Goal: Information Seeking & Learning: Learn about a topic

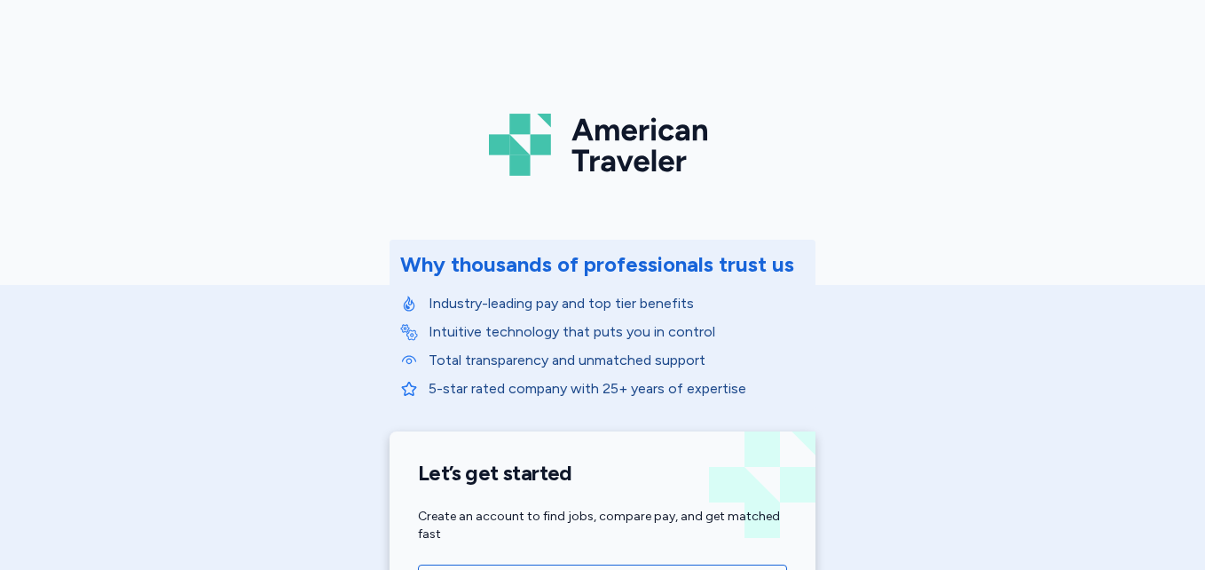
click at [784, 295] on p "Industry-leading pay and top tier benefits" at bounding box center [617, 303] width 376 height 21
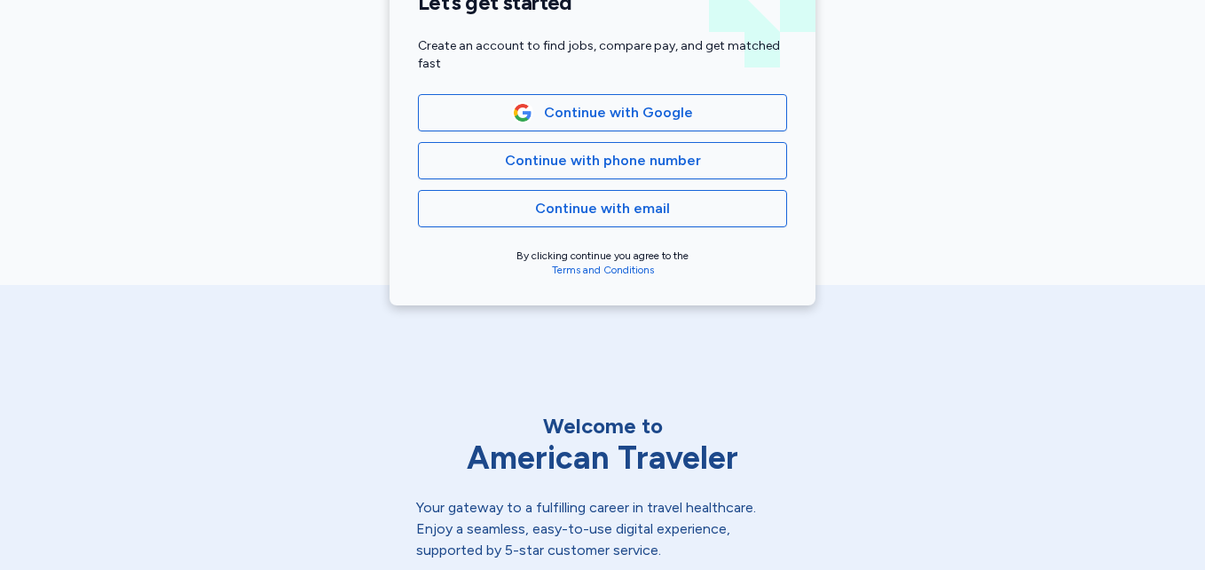
scroll to position [335, 0]
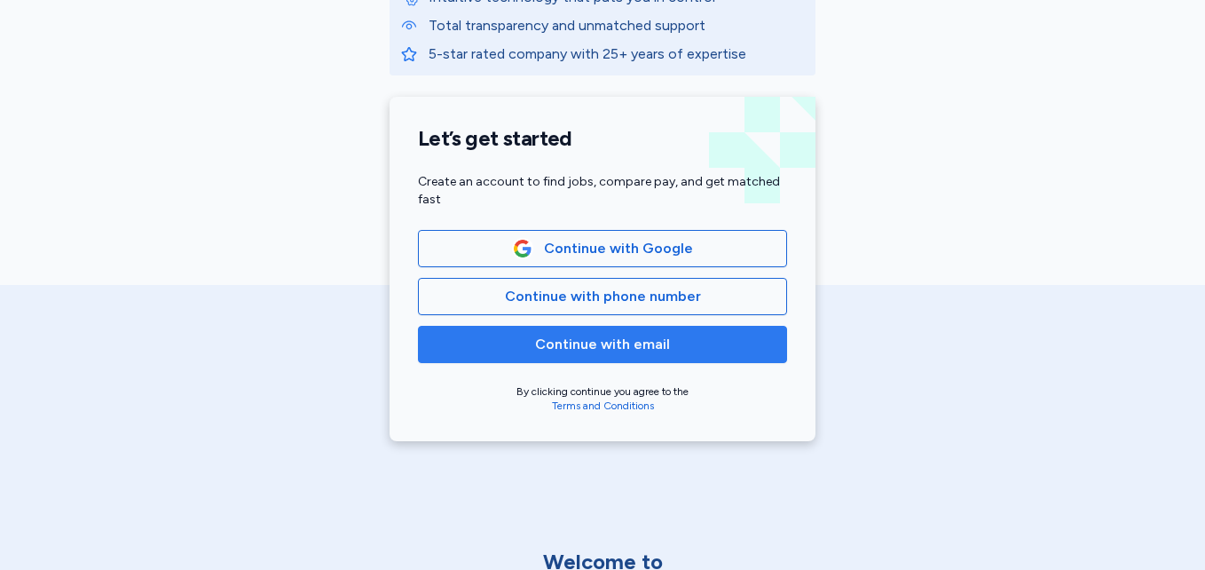
click at [669, 356] on button "Continue with email" at bounding box center [602, 344] width 369 height 37
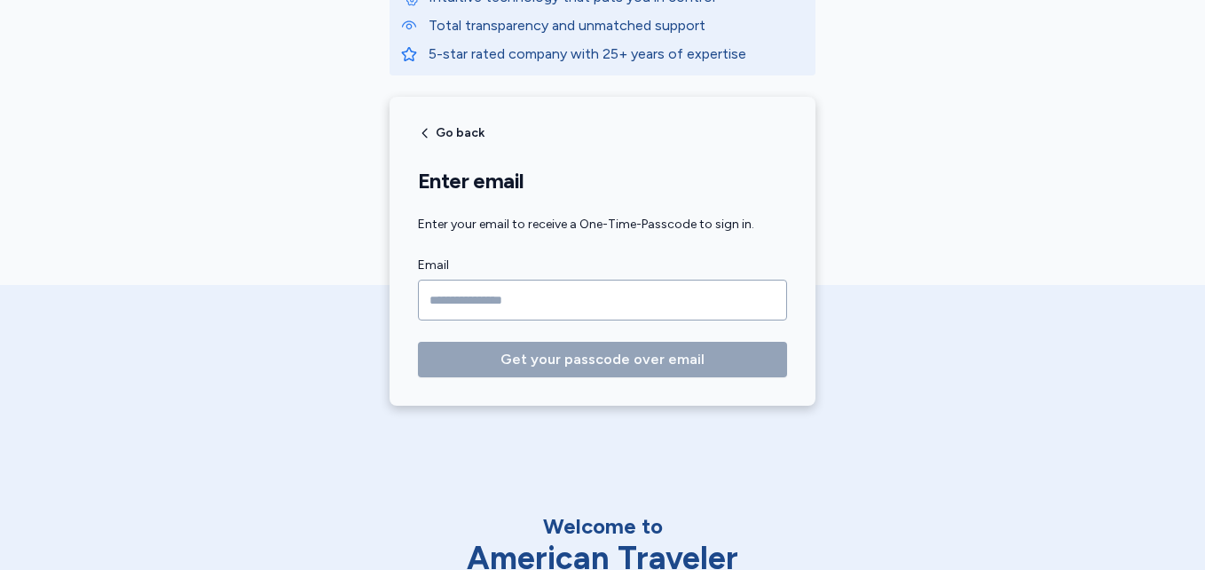
click at [555, 305] on input "Email" at bounding box center [602, 300] width 369 height 41
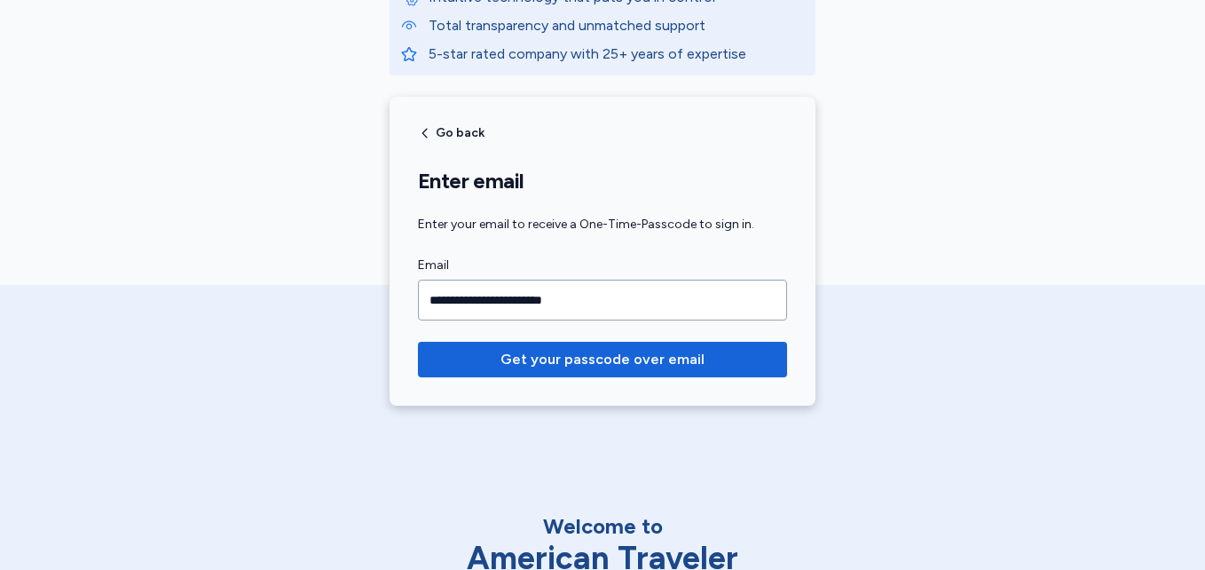
type input "**********"
click at [418, 342] on button "Get your passcode over email" at bounding box center [602, 359] width 369 height 35
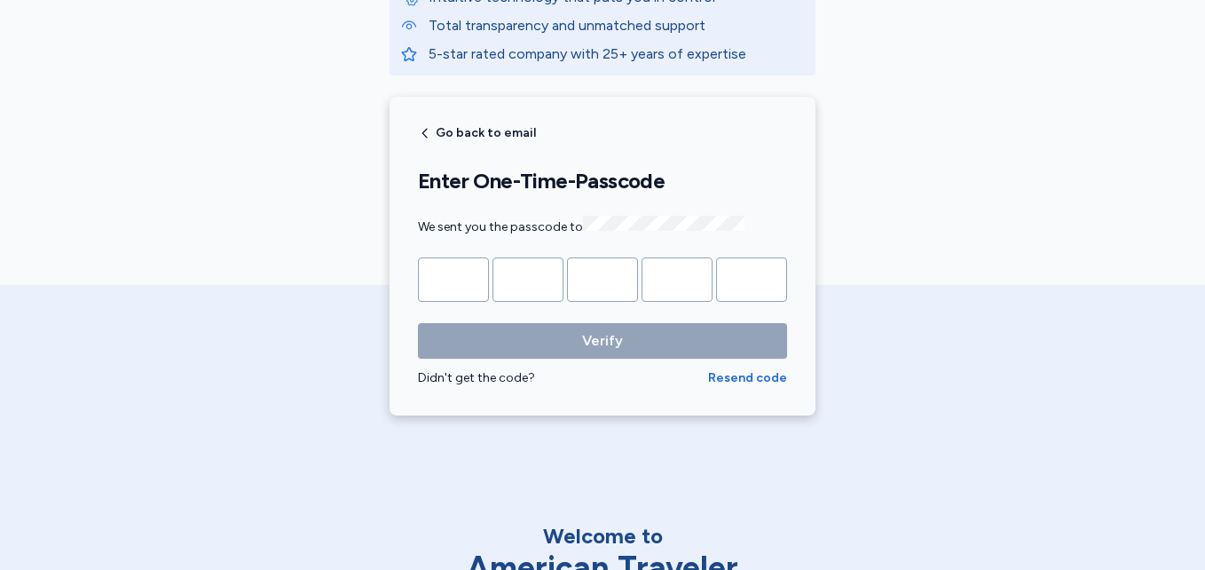
type input "*"
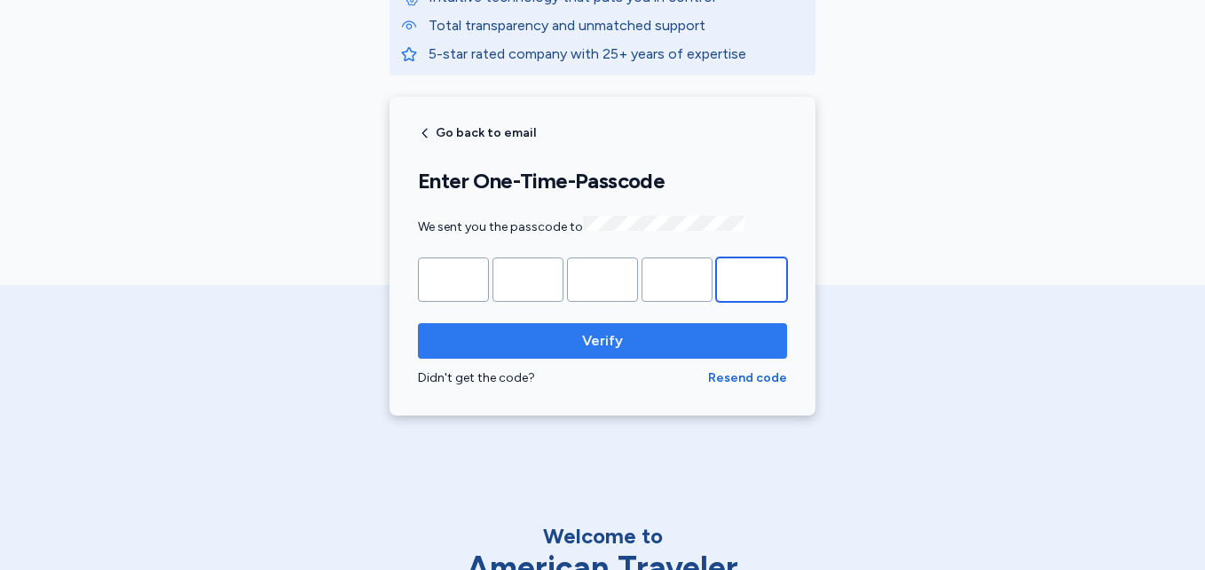
type input "*"
click at [689, 341] on span "Verify" at bounding box center [602, 340] width 341 height 21
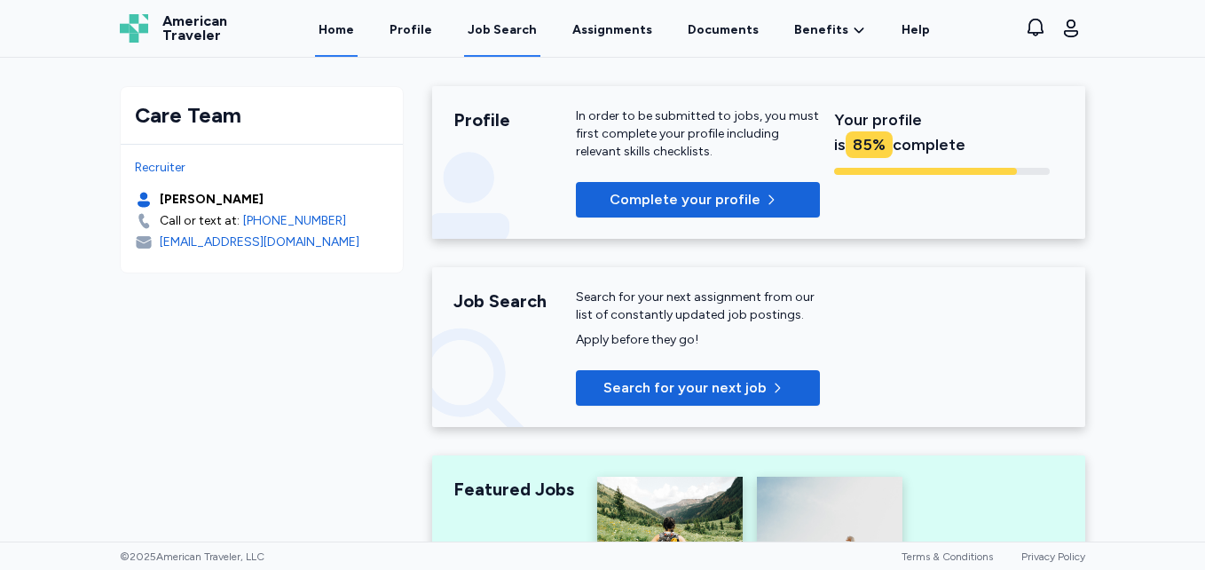
click at [512, 22] on div "Job Search" at bounding box center [502, 30] width 69 height 18
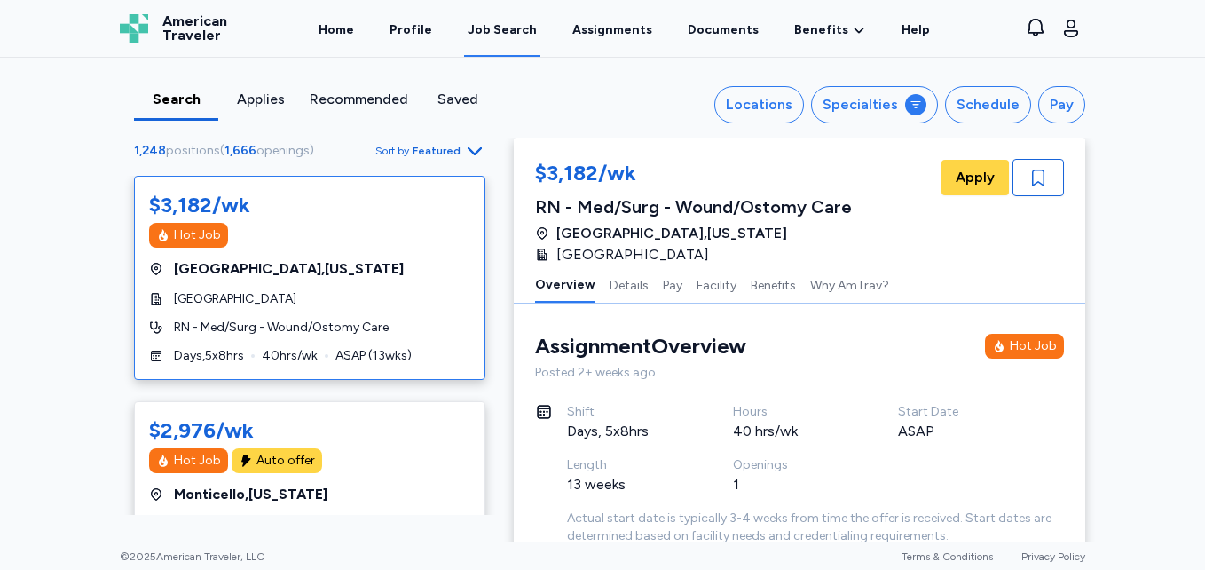
click at [395, 176] on div "$3,182/wk Hot Job [GEOGRAPHIC_DATA] , [US_STATE] [GEOGRAPHIC_DATA] RN - Med/[GE…" at bounding box center [309, 278] width 351 height 204
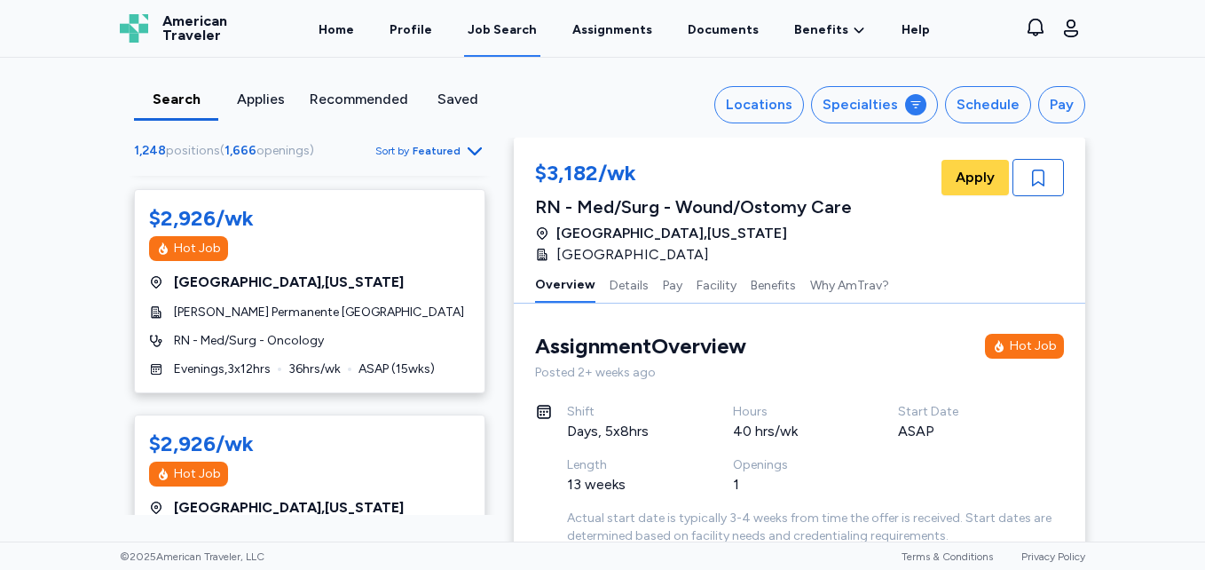
scroll to position [2049, 0]
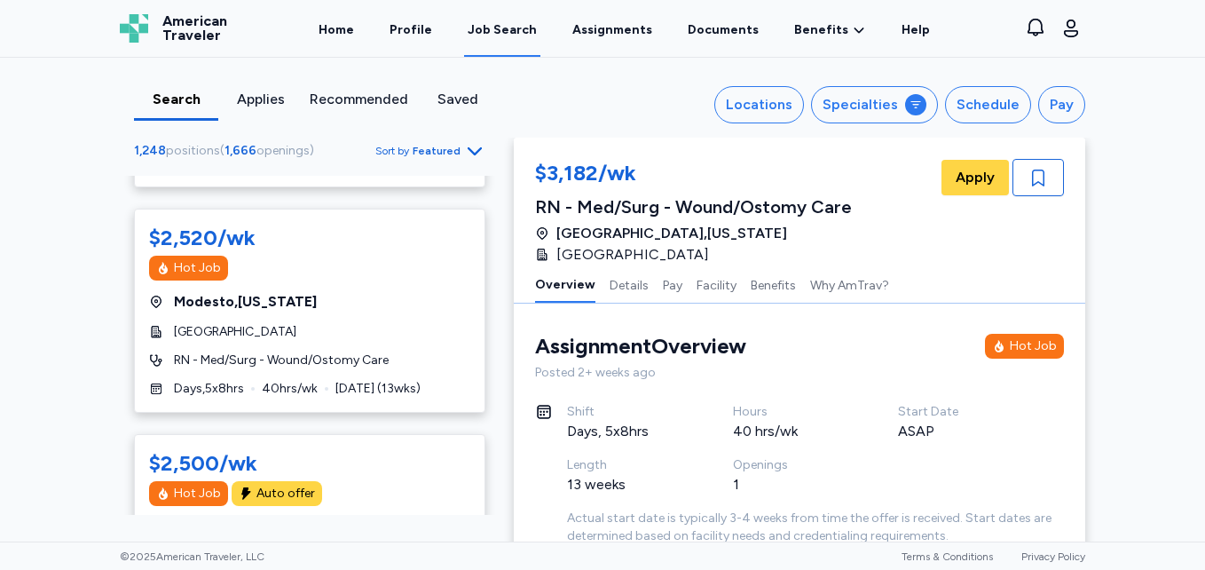
click at [456, 155] on span "Sort by Featured" at bounding box center [430, 150] width 110 height 21
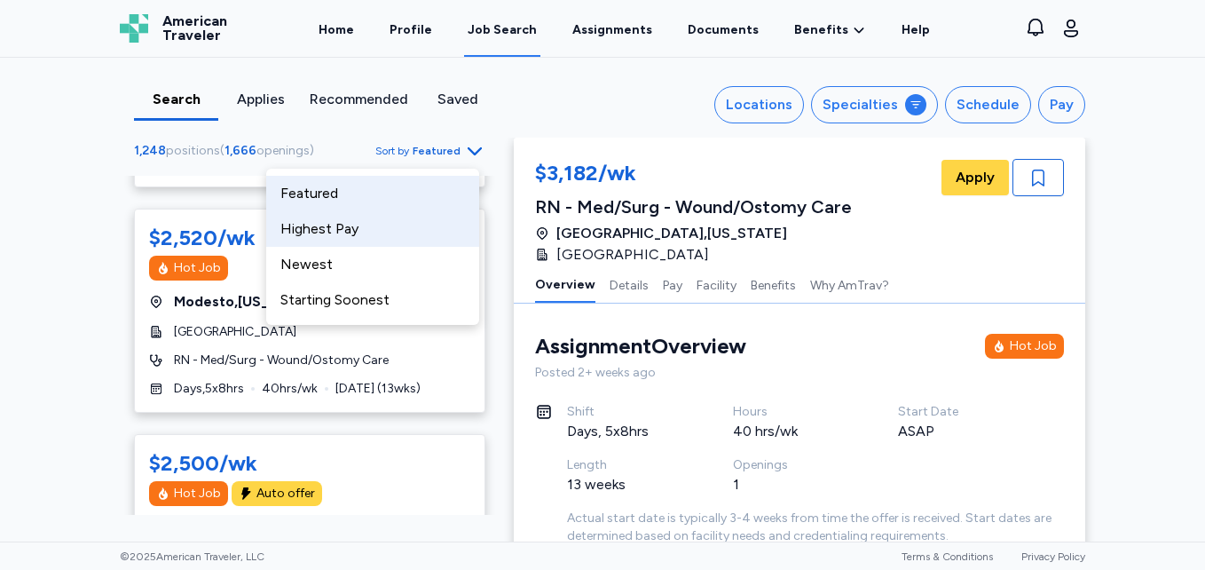
click at [325, 236] on div "Highest Pay" at bounding box center [372, 228] width 213 height 35
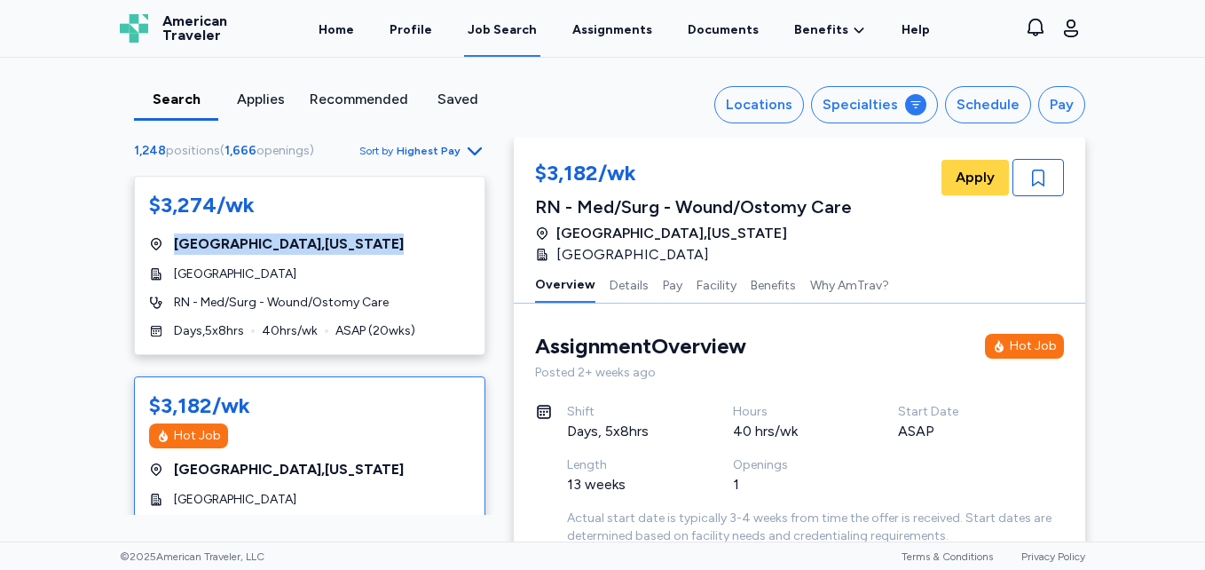
drag, startPoint x: 494, startPoint y: 213, endPoint x: 501, endPoint y: 246, distance: 33.6
click at [501, 246] on div "1,248 positions ( 1,666 openings ) Sort by Highest Pay $3,274/wk [GEOGRAPHIC_DA…" at bounding box center [310, 326] width 408 height 375
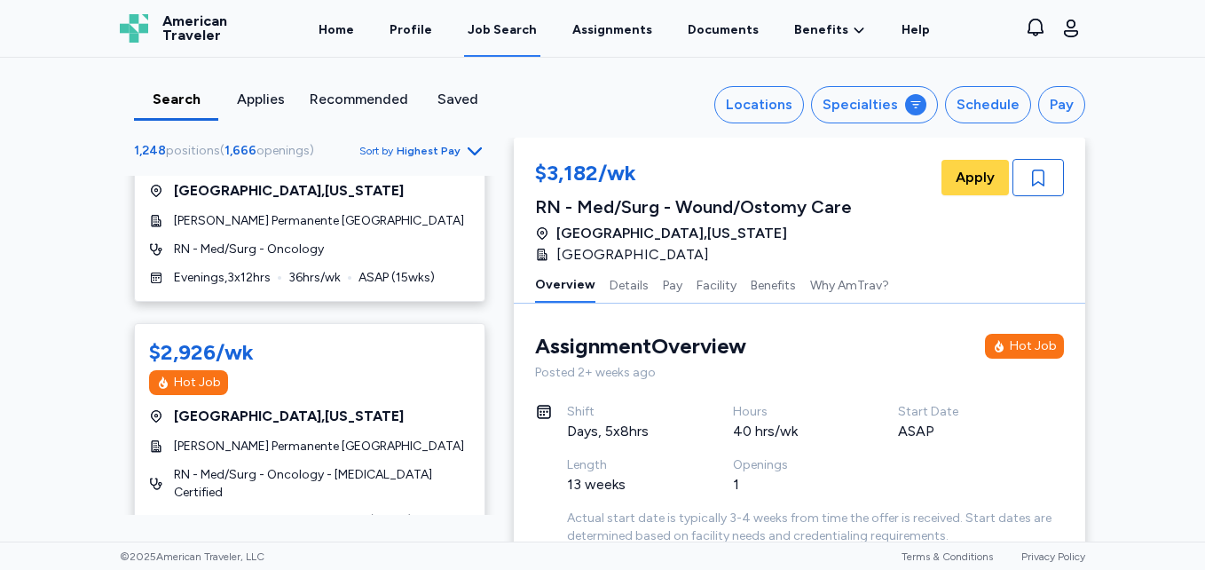
scroll to position [4662, 0]
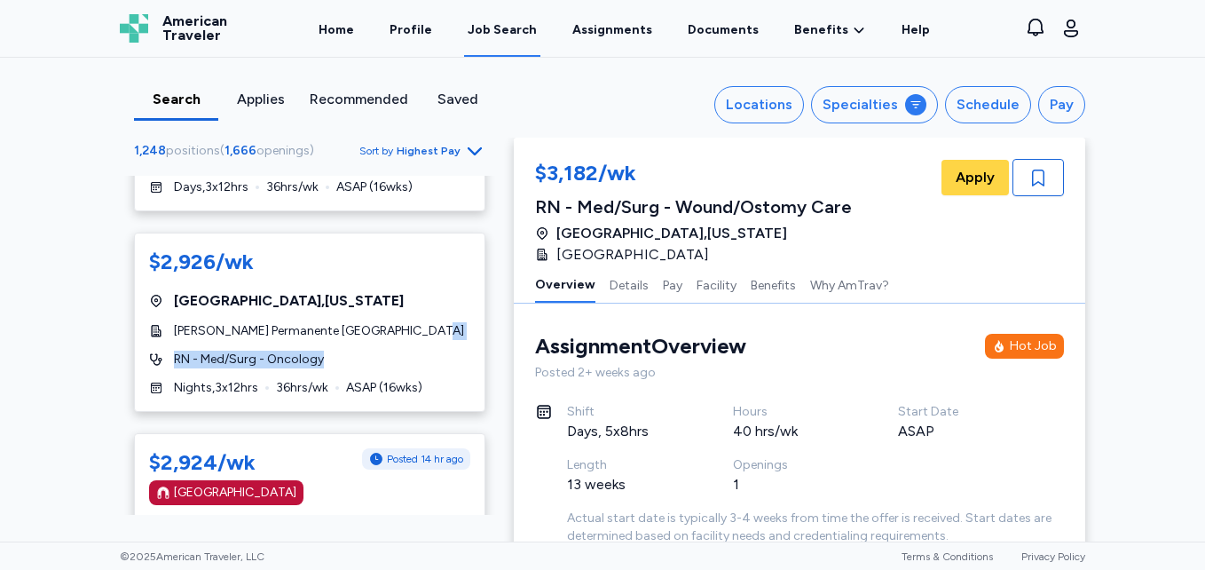
drag, startPoint x: 492, startPoint y: 320, endPoint x: 493, endPoint y: 332, distance: 11.6
click at [493, 332] on div "1,248 positions ( 1,666 openings ) Sort by Highest Pay $3,274/wk [GEOGRAPHIC_DA…" at bounding box center [310, 326] width 408 height 375
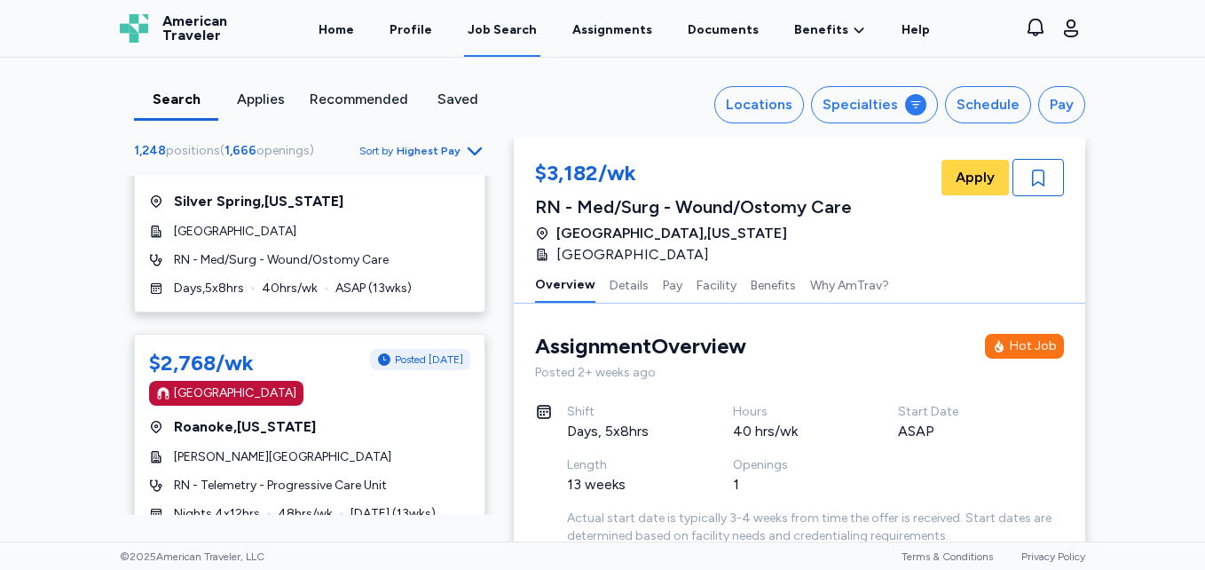
scroll to position [6085, 0]
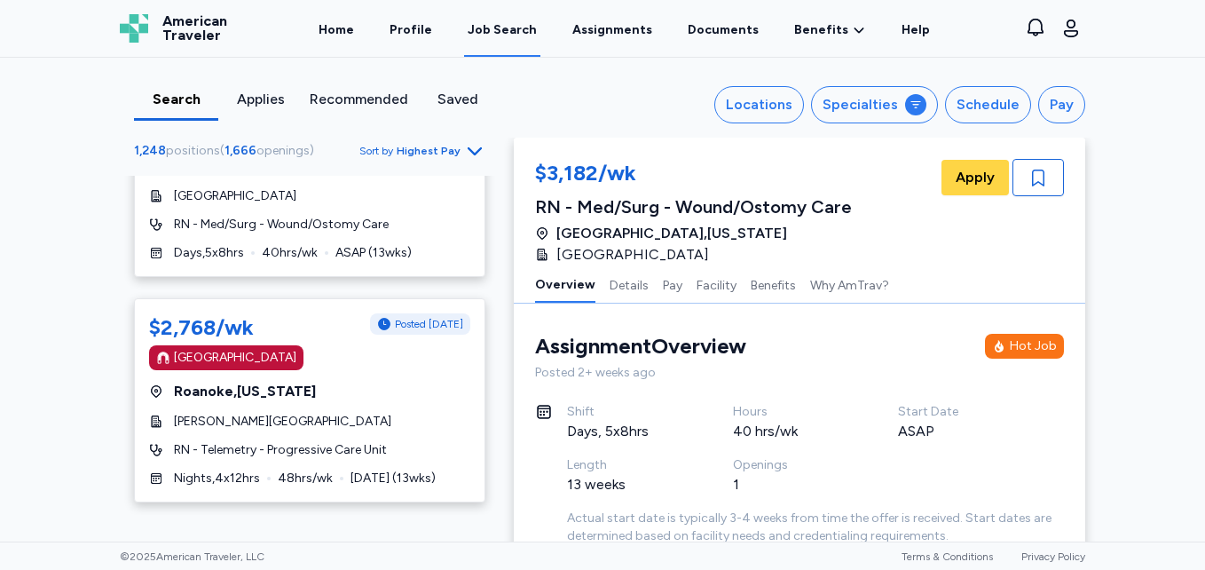
click at [403, 143] on span "Sort by Highest Pay" at bounding box center [422, 150] width 126 height 21
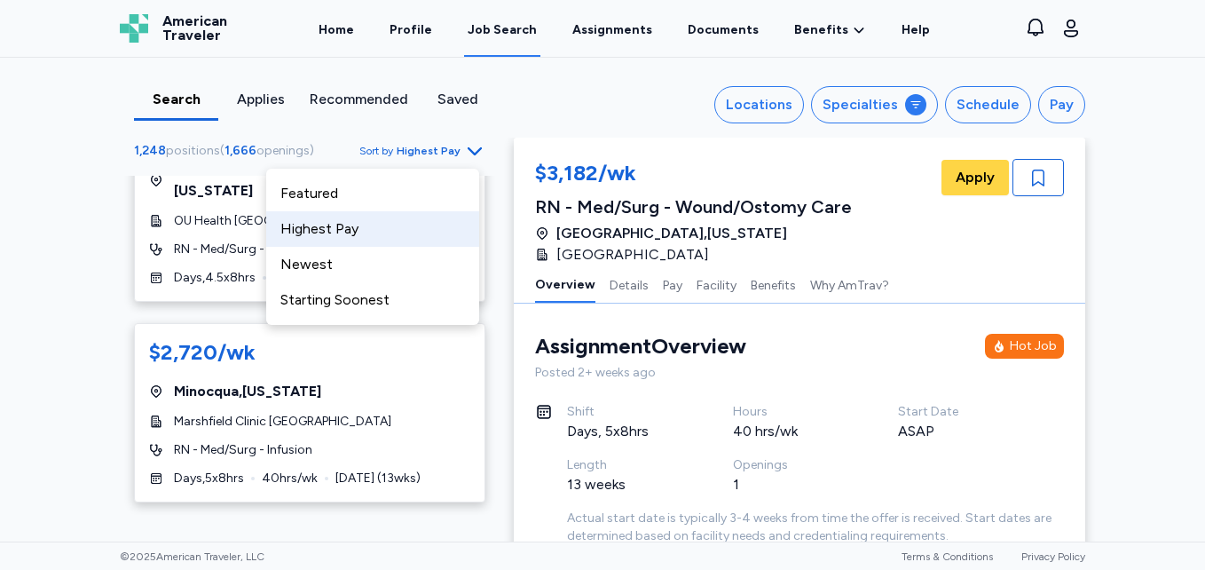
scroll to position [6918, 0]
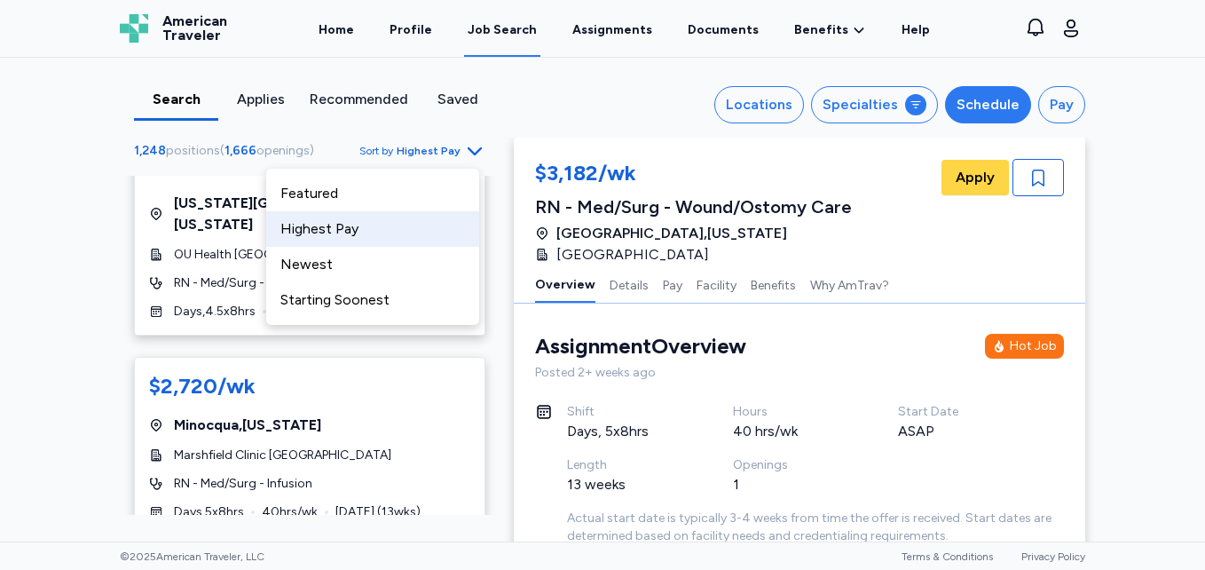
click at [1011, 114] on div "Schedule" at bounding box center [988, 104] width 63 height 21
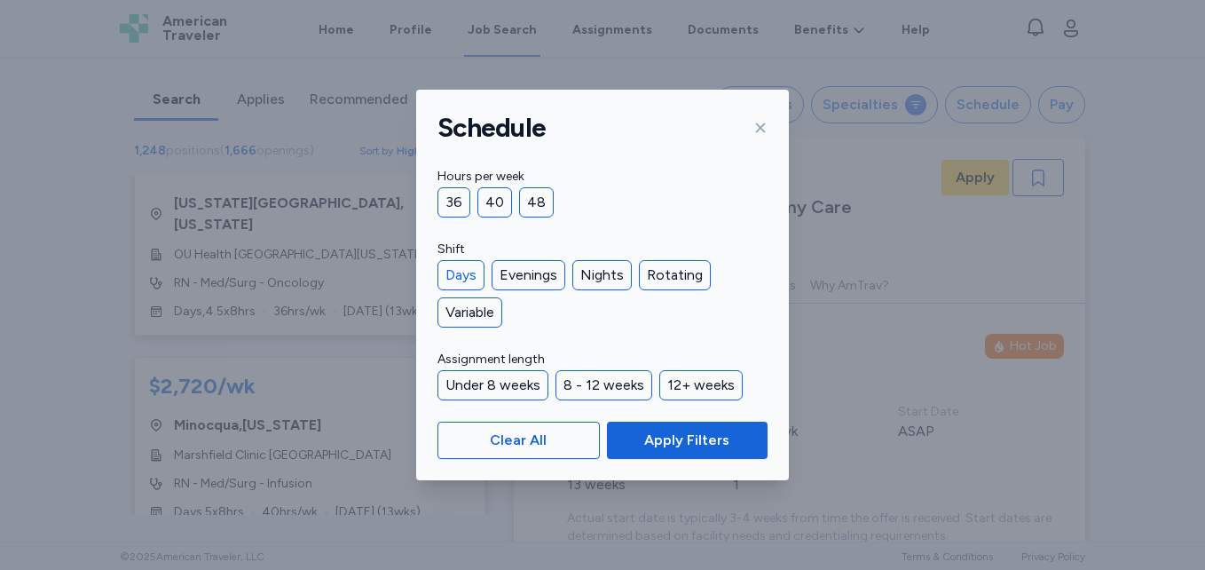
click at [457, 273] on div "Days" at bounding box center [460, 275] width 47 height 30
click at [502, 387] on div "Under 8 weeks" at bounding box center [492, 385] width 111 height 30
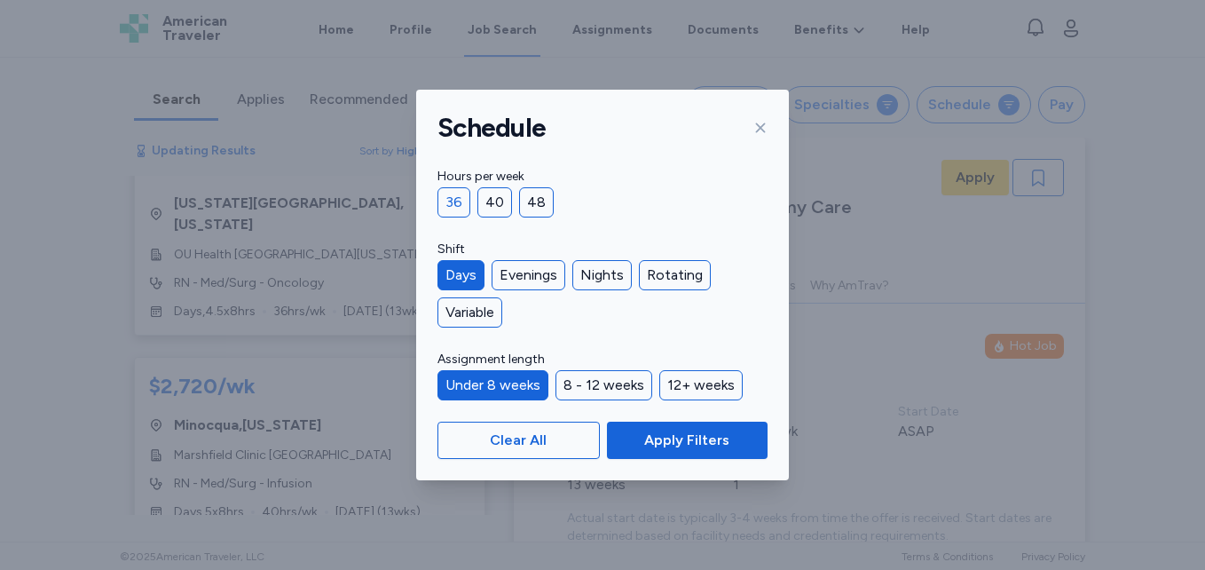
click at [457, 210] on div "36" at bounding box center [453, 202] width 33 height 30
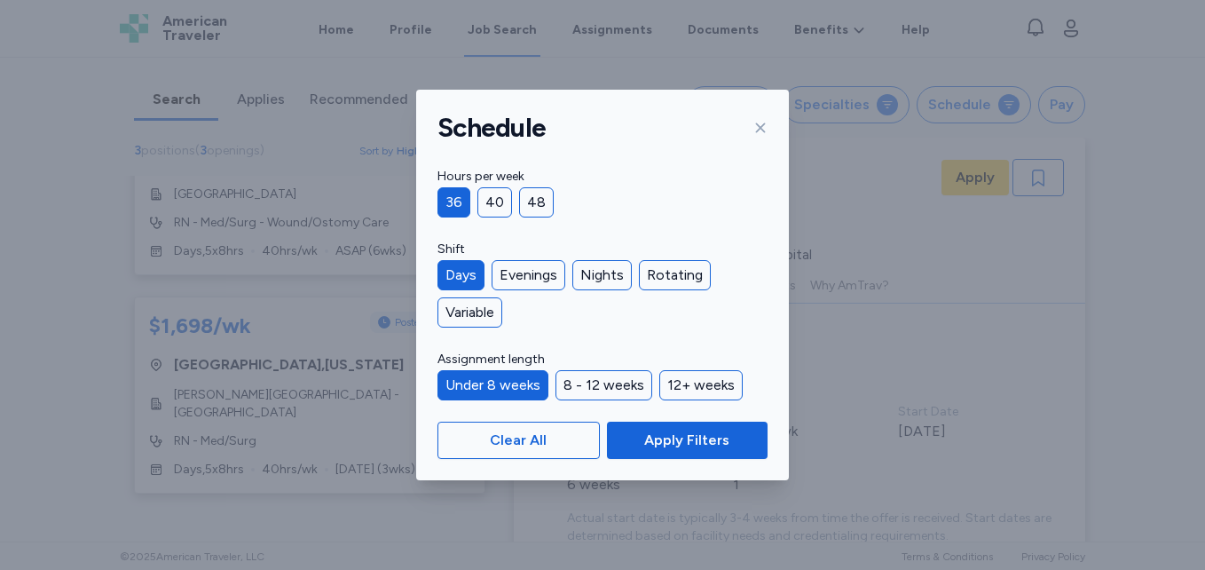
scroll to position [263, 0]
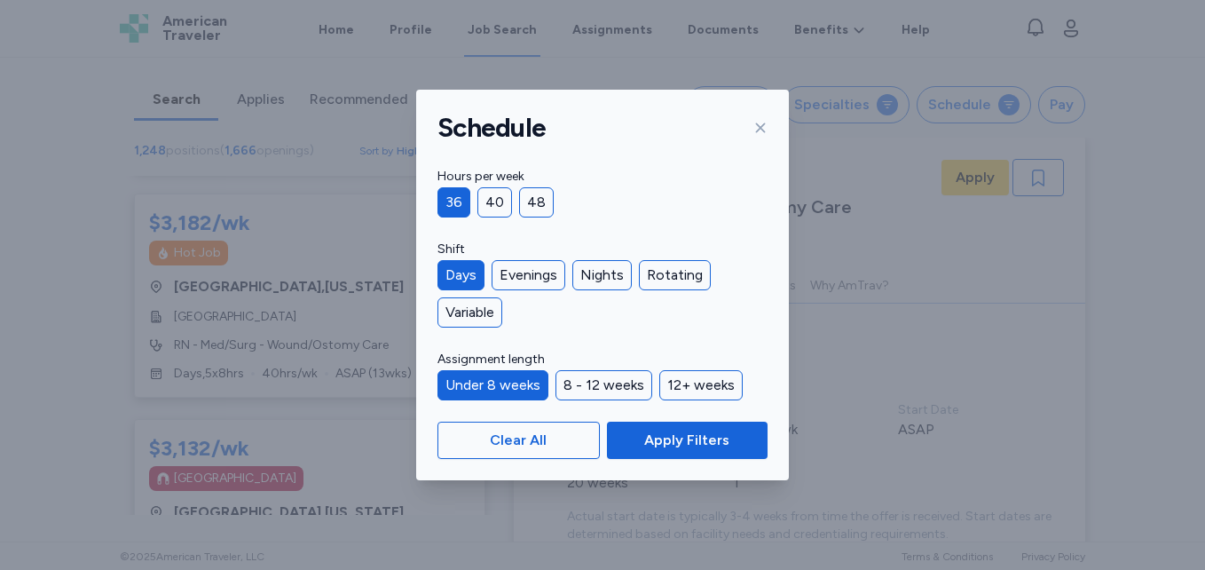
scroll to position [6918, 0]
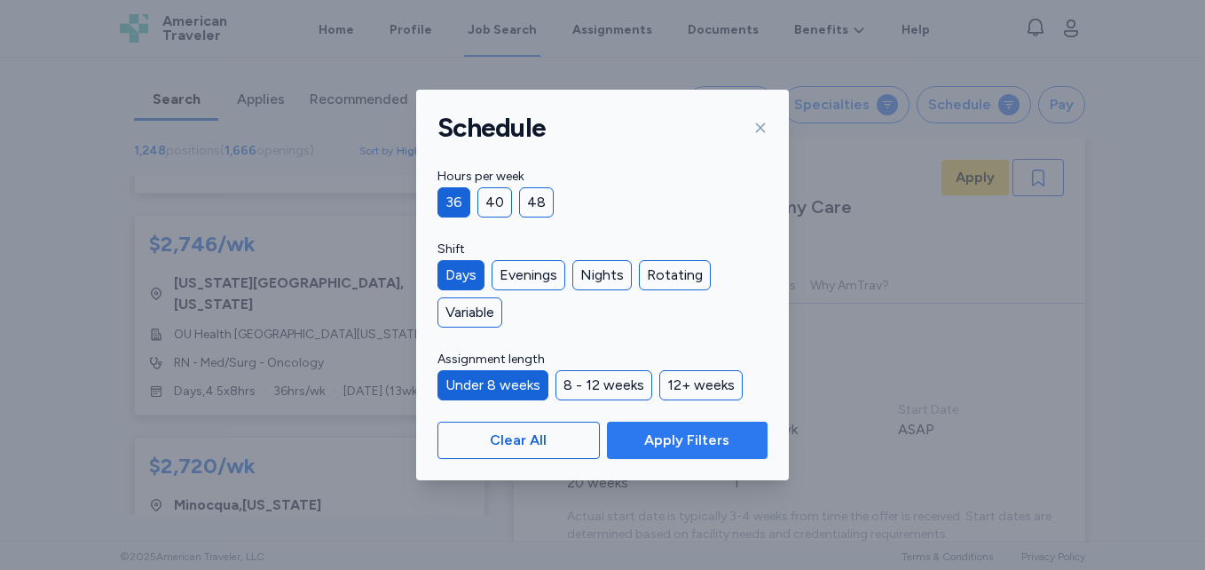
click at [747, 449] on span "Apply Filters" at bounding box center [687, 439] width 132 height 21
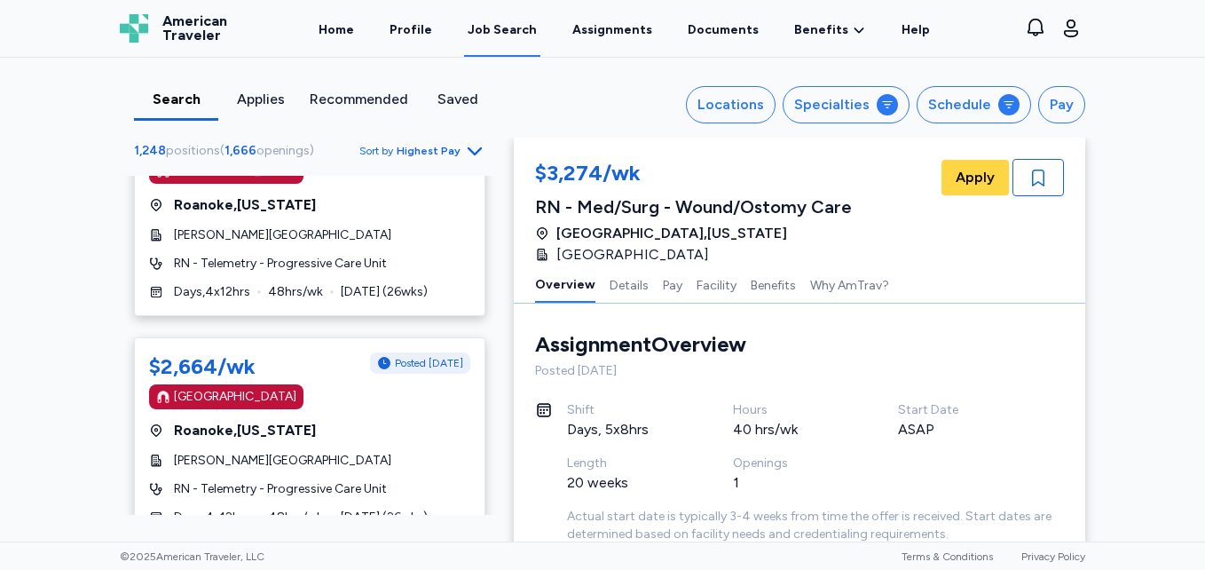
scroll to position [8730, 0]
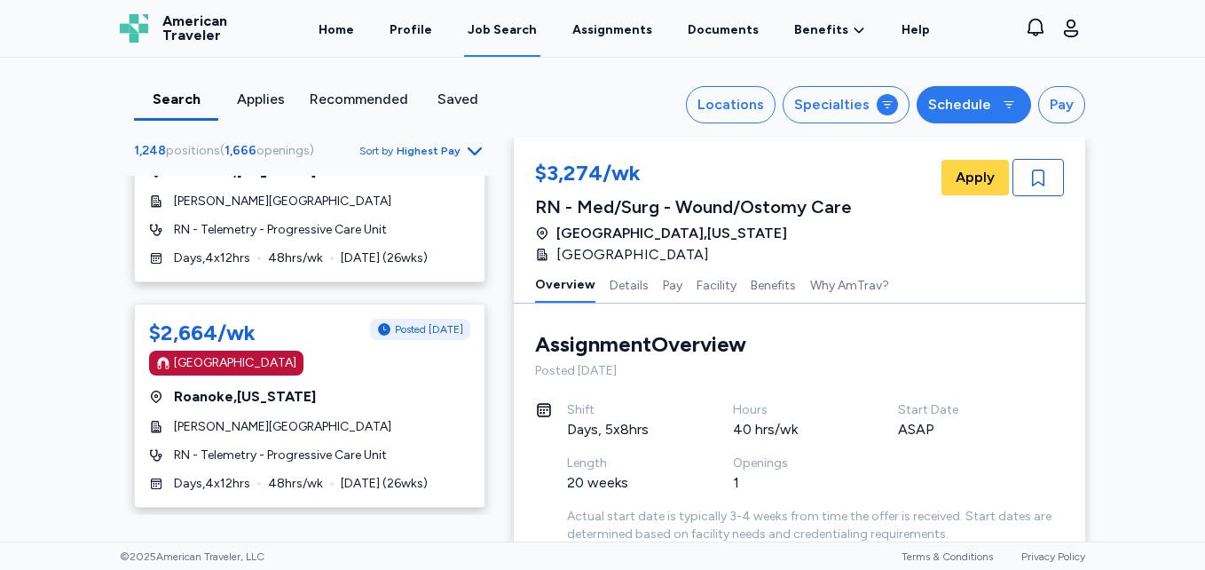
click at [963, 116] on button "Schedule" at bounding box center [974, 104] width 114 height 37
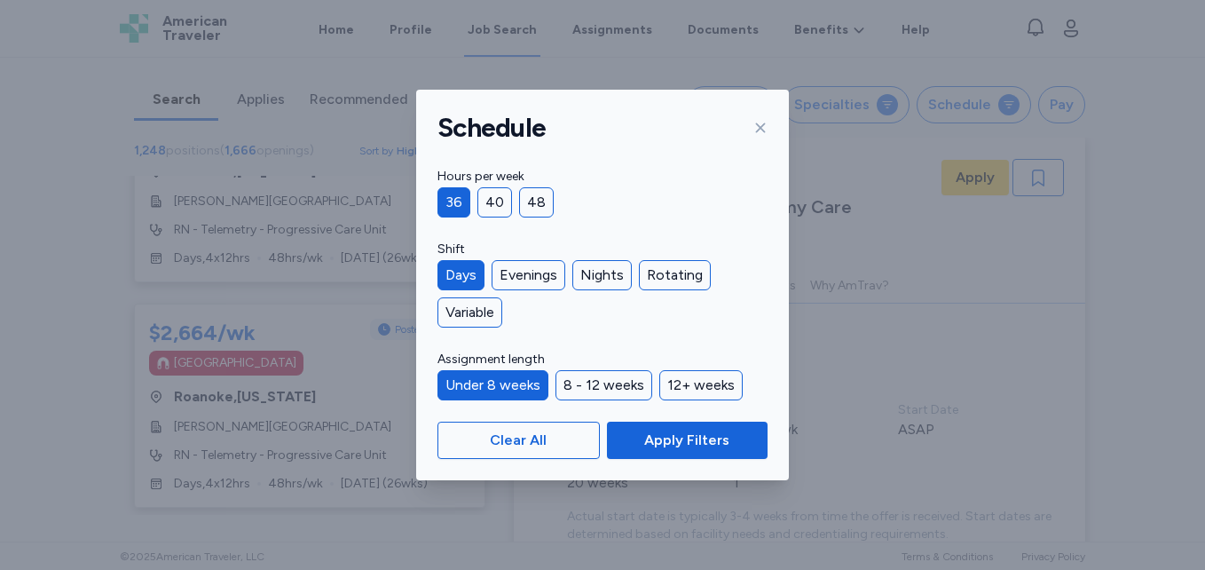
click at [445, 200] on div "36" at bounding box center [453, 202] width 33 height 30
click at [654, 449] on span "Apply Filters" at bounding box center [686, 439] width 85 height 21
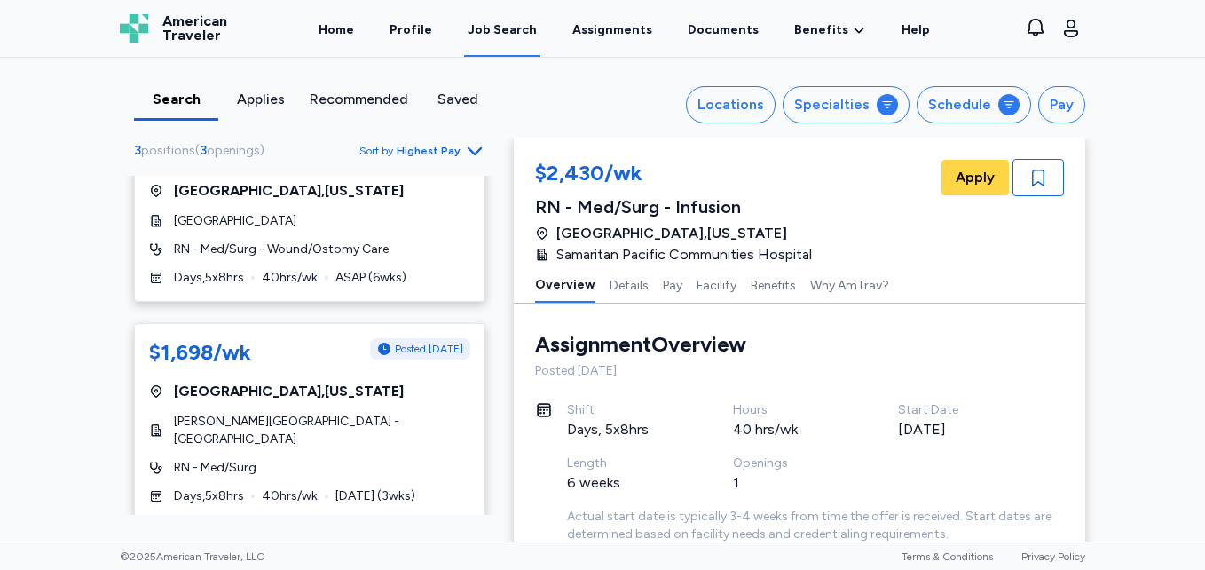
scroll to position [263, 0]
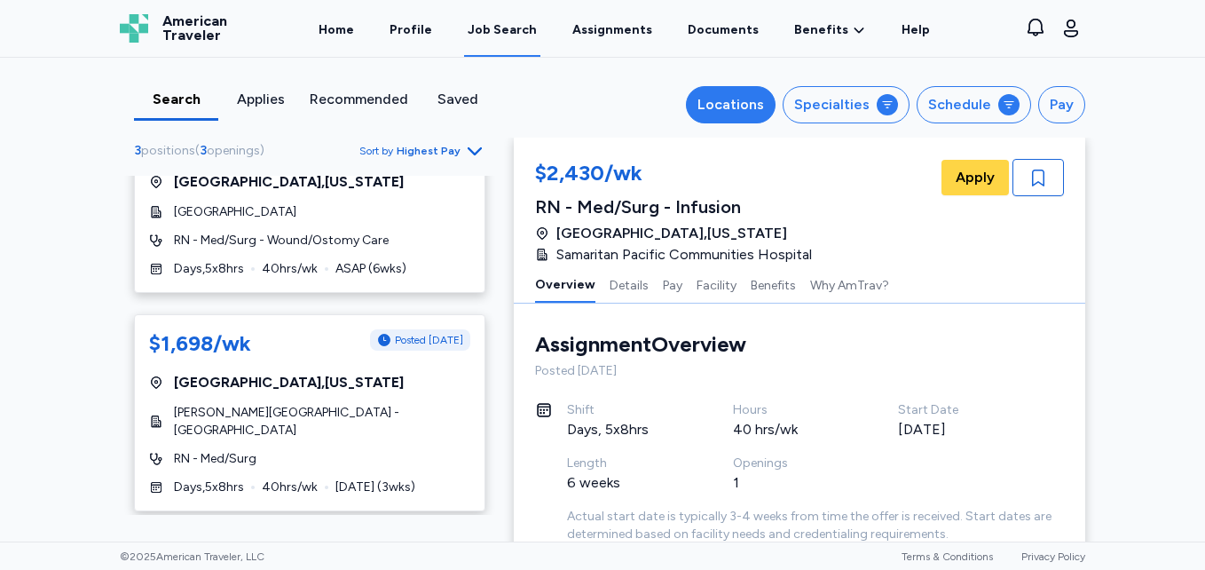
click at [749, 102] on div "Locations" at bounding box center [730, 104] width 67 height 21
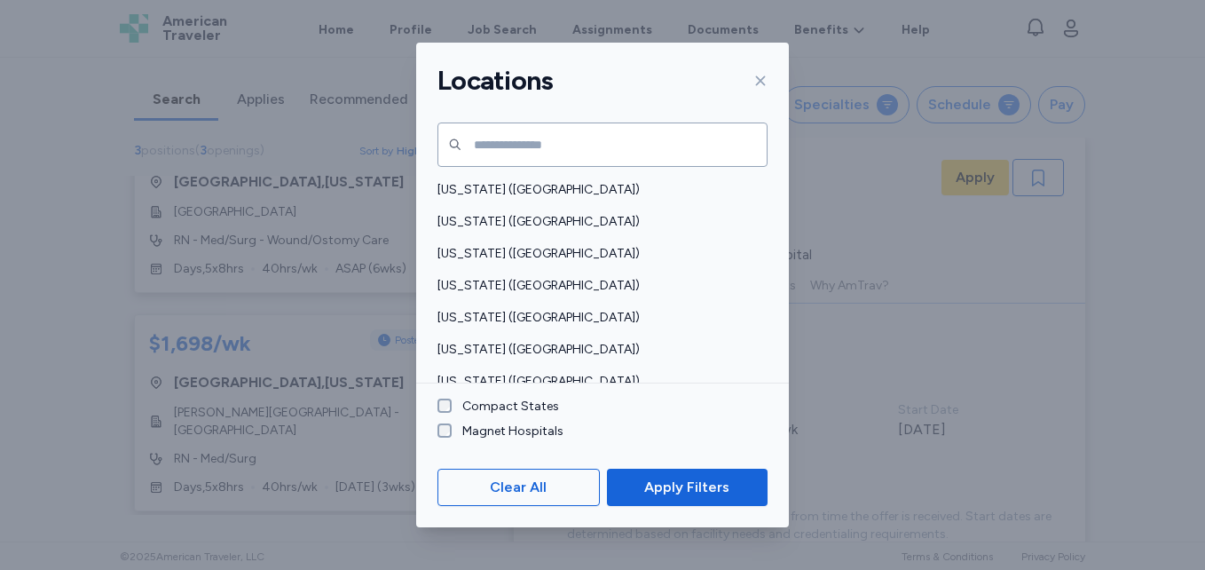
click at [763, 67] on div at bounding box center [756, 81] width 21 height 28
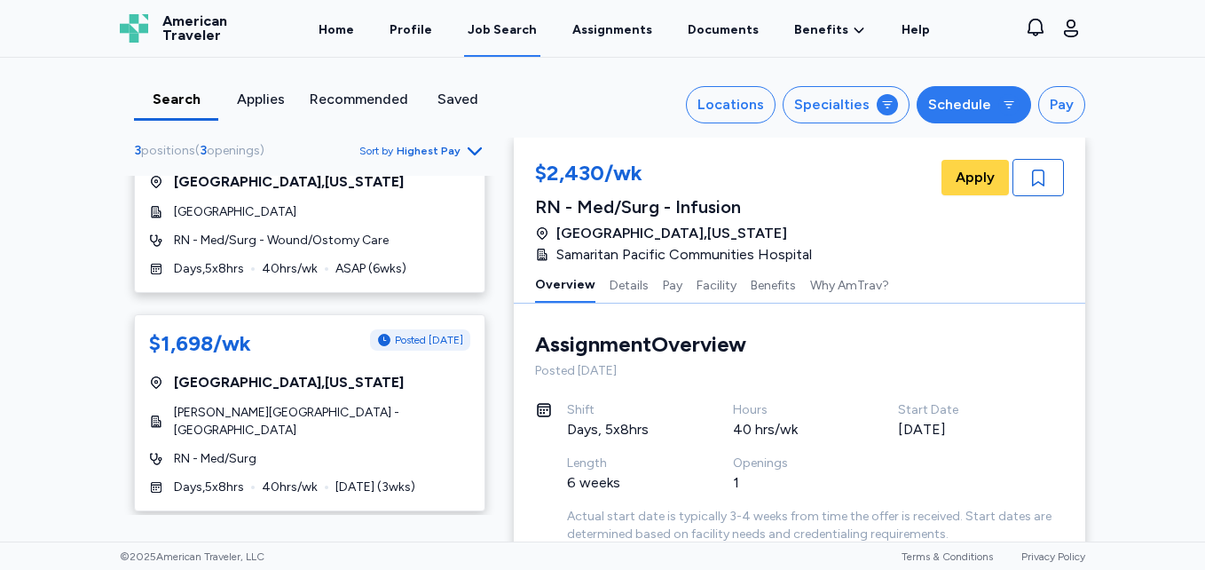
click at [950, 96] on div "Schedule" at bounding box center [959, 104] width 63 height 21
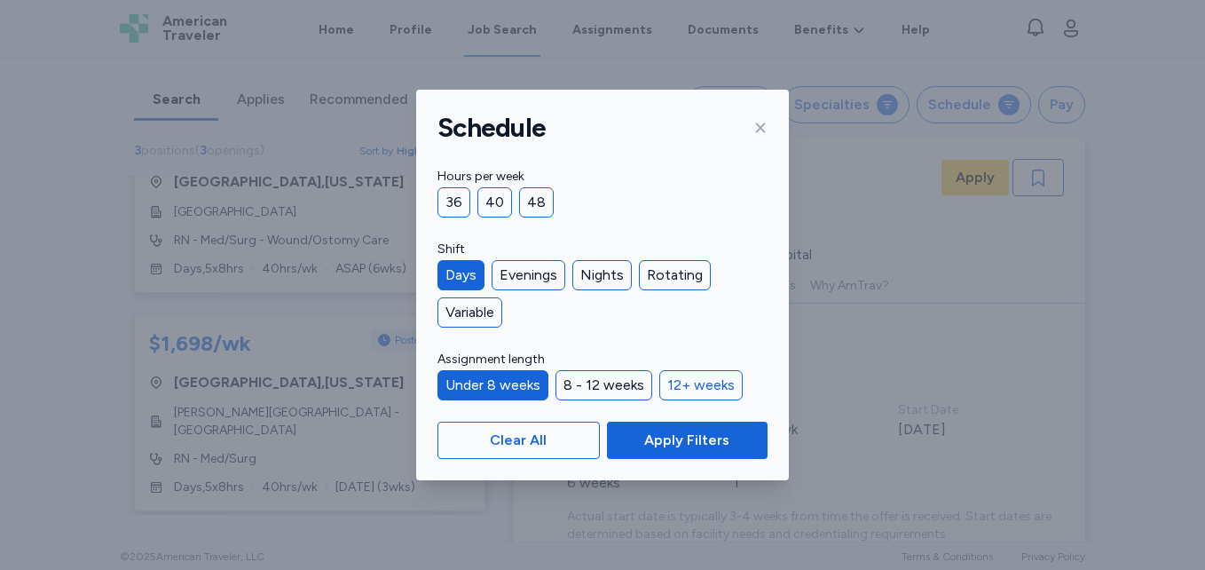
click at [699, 384] on div "12+ weeks" at bounding box center [700, 385] width 83 height 30
click at [509, 381] on div "Under 8 weeks" at bounding box center [492, 385] width 111 height 30
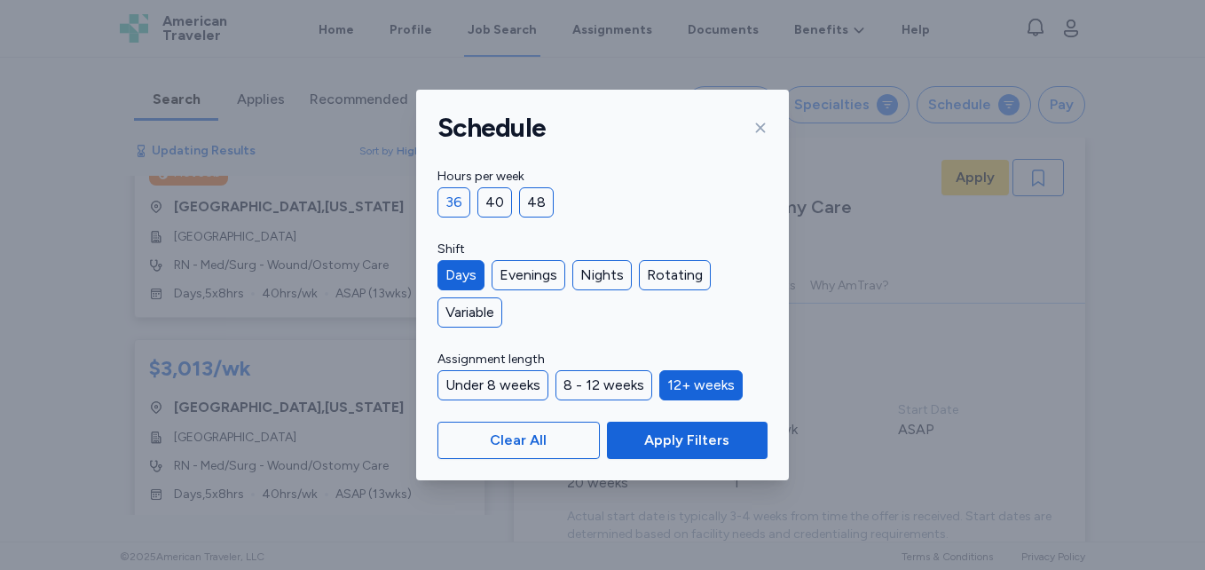
click at [445, 209] on div "36" at bounding box center [453, 202] width 33 height 30
click at [717, 447] on span "Apply Filters" at bounding box center [686, 439] width 85 height 21
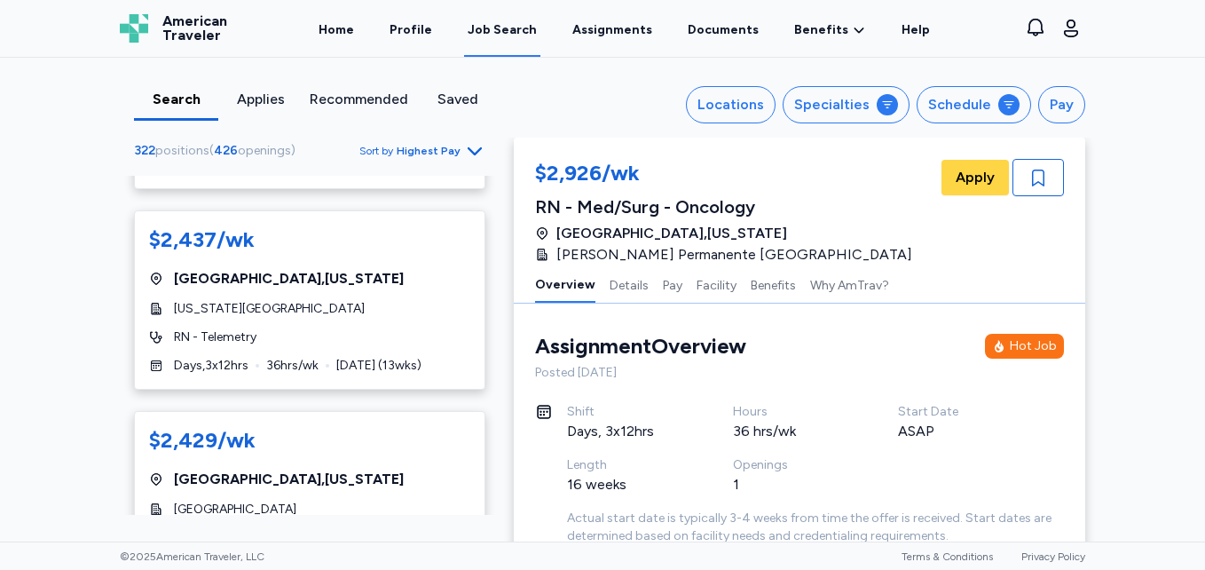
scroll to position [6495, 0]
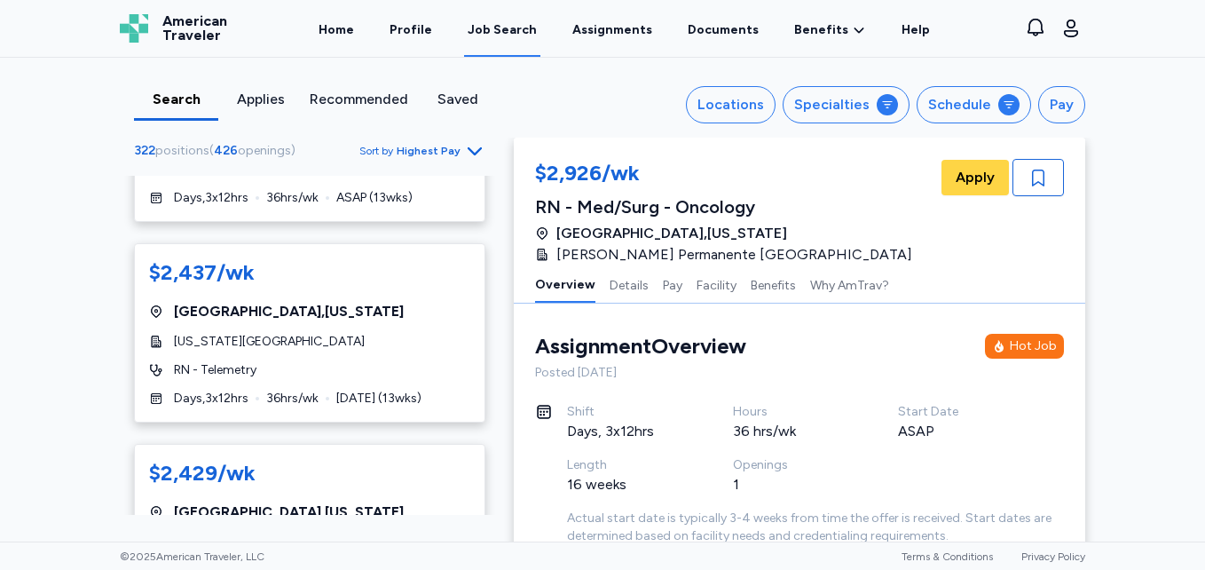
click at [1082, 130] on div "Search Applies Recommended Saved Locations Specialties Schedule Pay 322 positio…" at bounding box center [603, 98] width 994 height 80
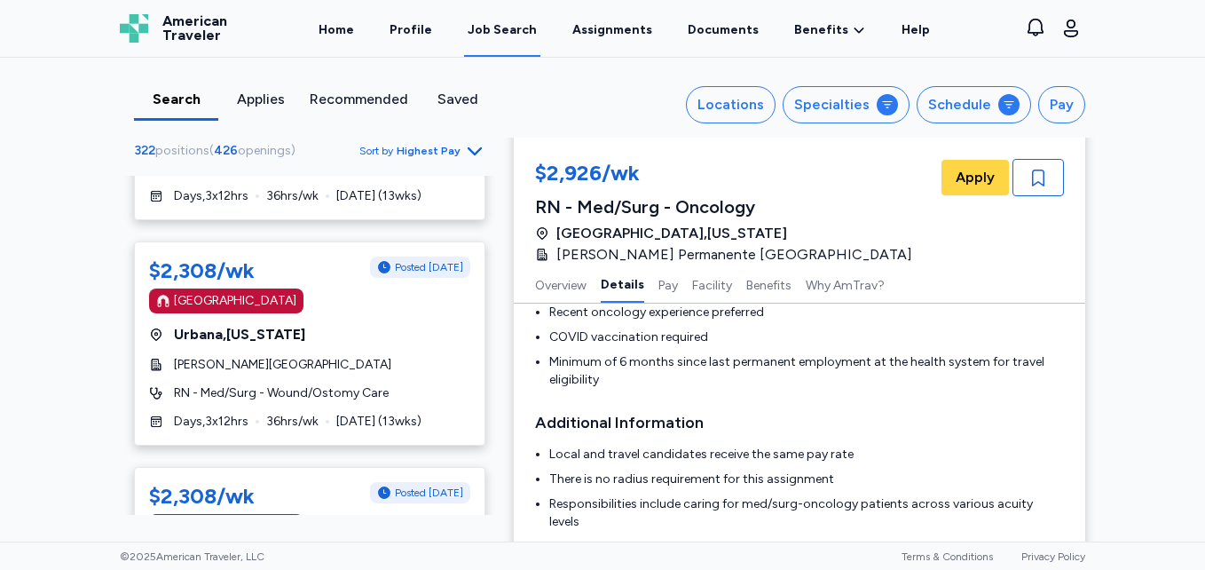
scroll to position [10575, 0]
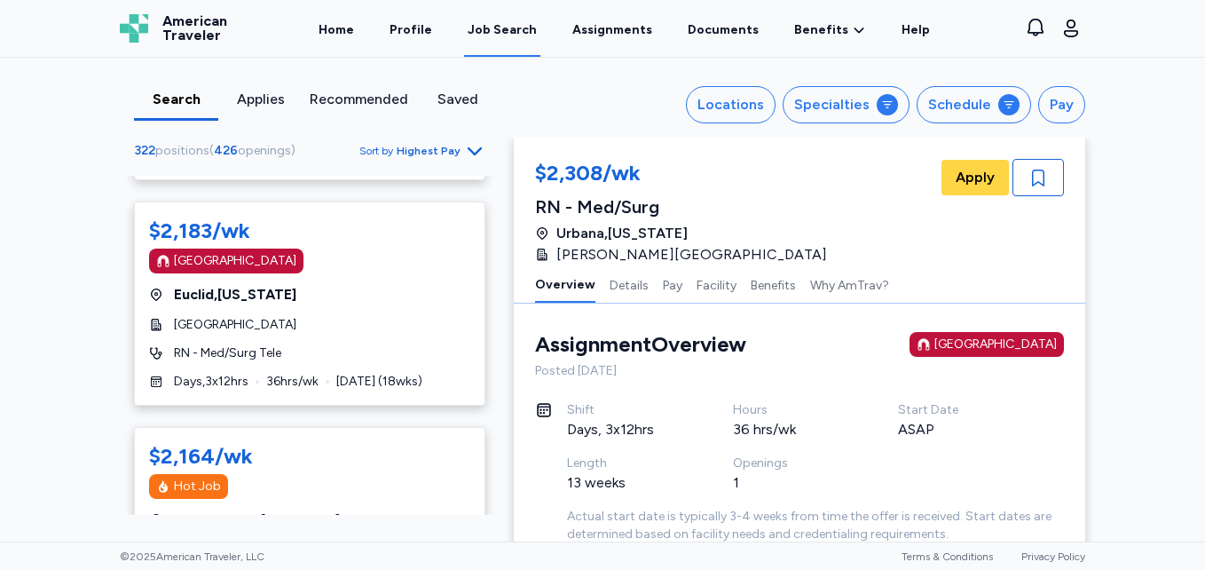
scroll to position [7086, 0]
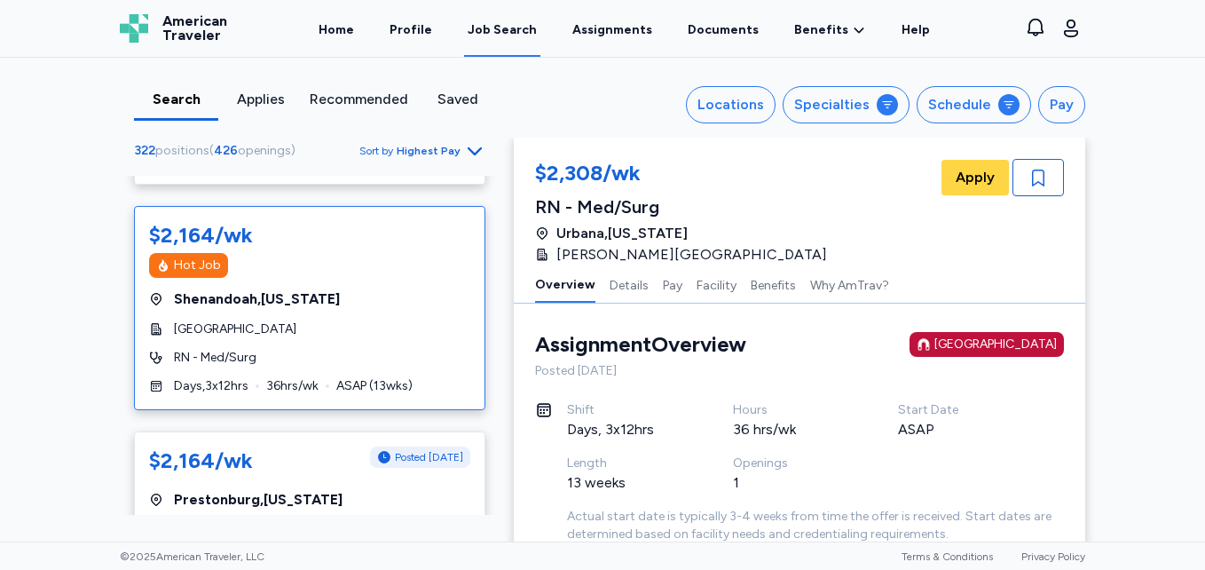
click at [224, 221] on div "$2,164/wk" at bounding box center [201, 235] width 104 height 28
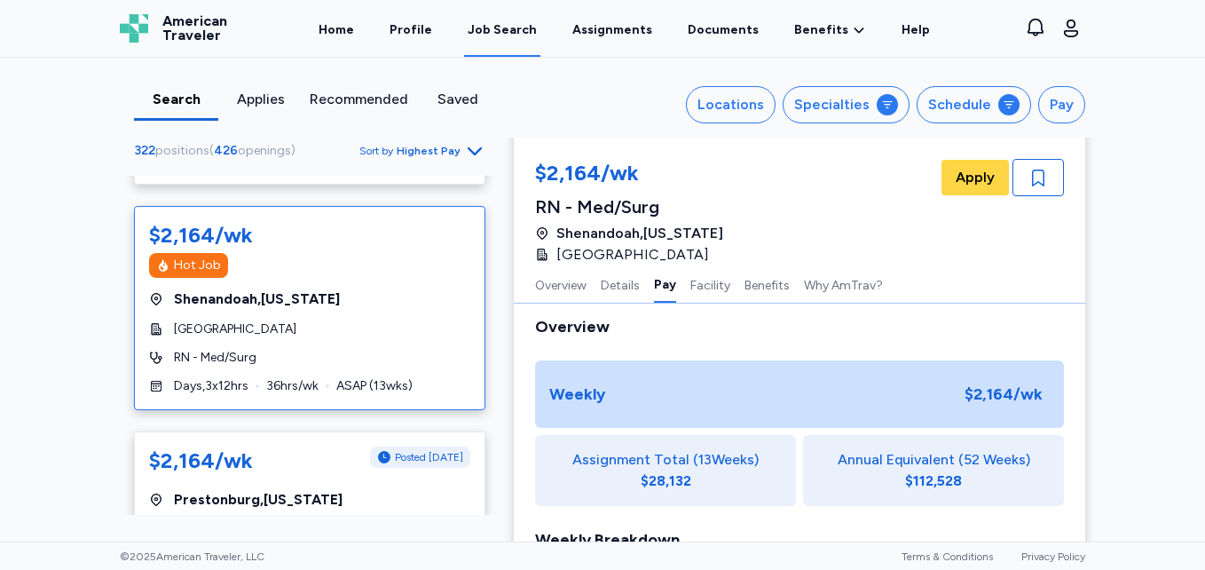
scroll to position [1072, 0]
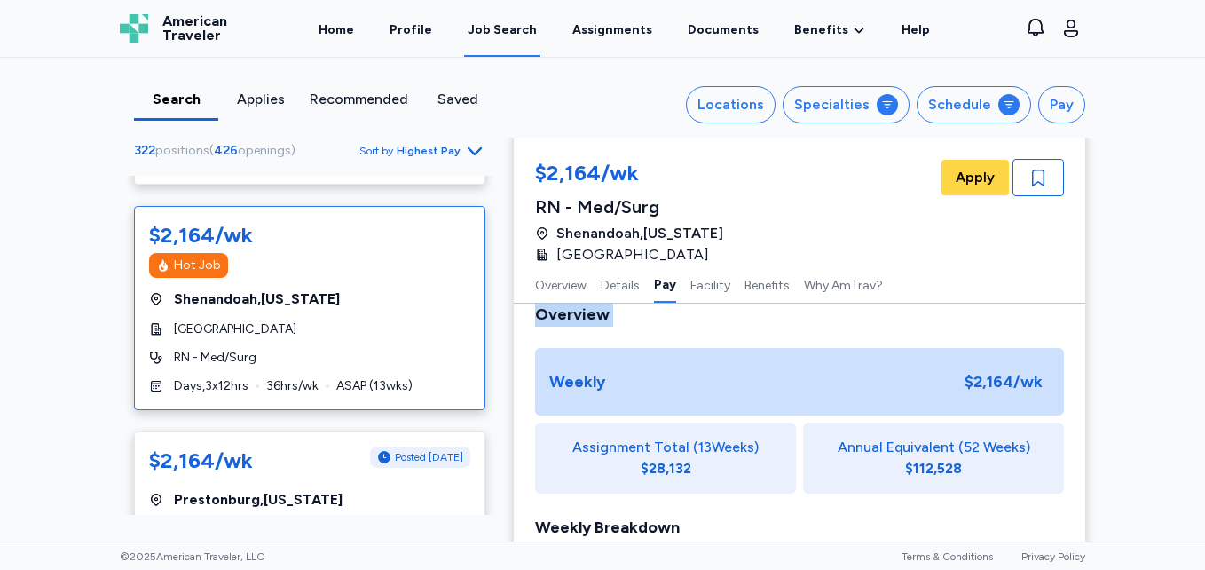
drag, startPoint x: 1121, startPoint y: 205, endPoint x: 48, endPoint y: 349, distance: 1082.4
click at [48, 349] on div "Search Applies Recommended Saved Locations Specialties Schedule Pay 322 positio…" at bounding box center [602, 300] width 1205 height 484
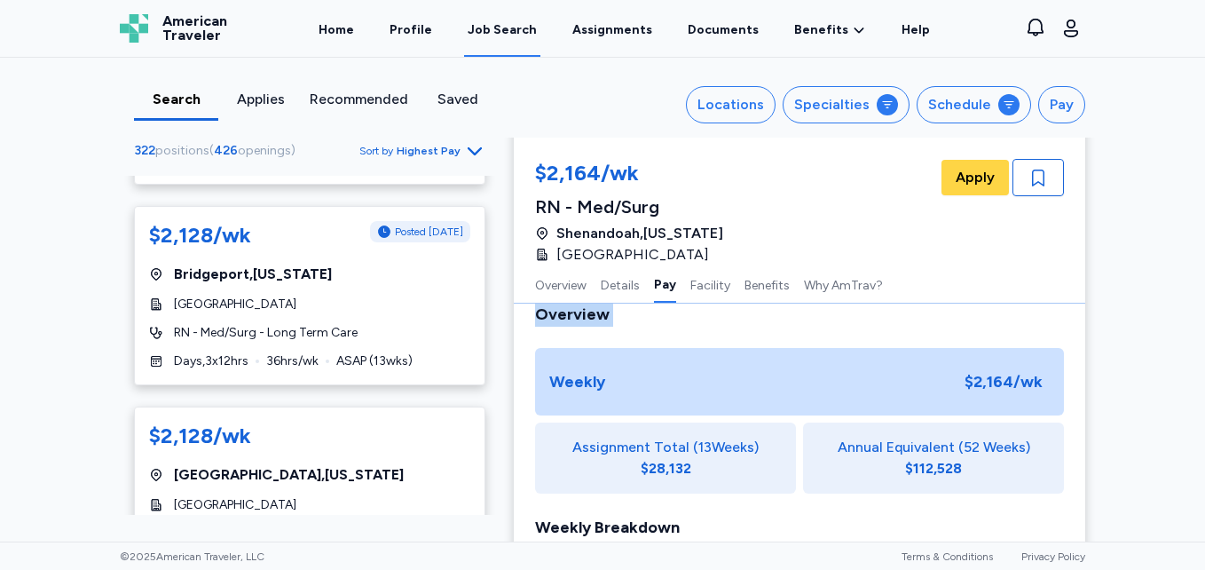
scroll to position [10093, 0]
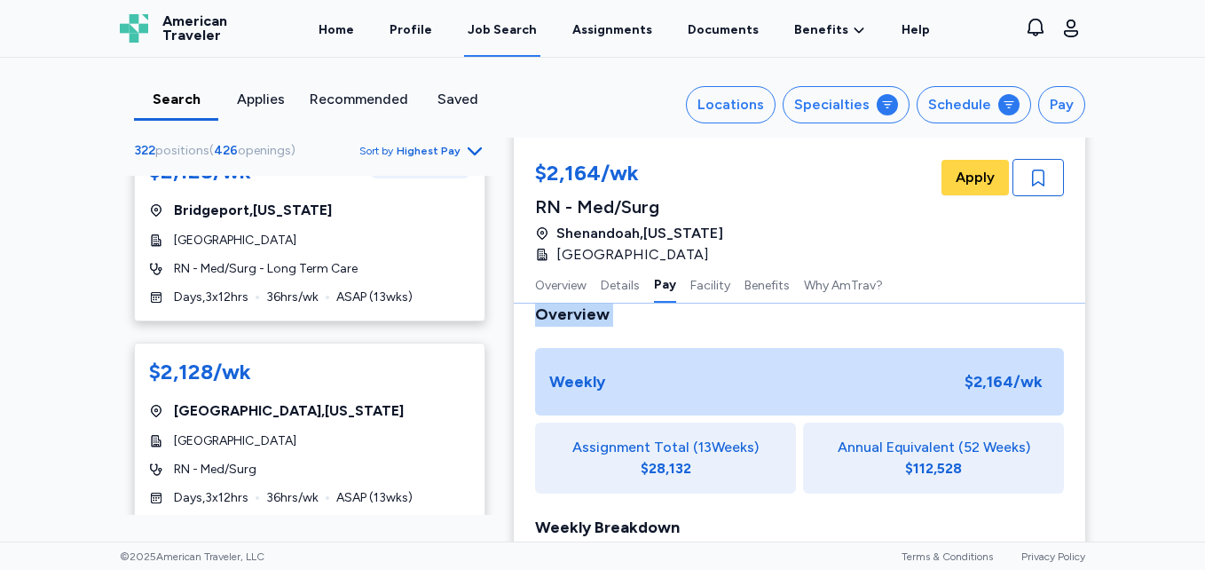
click at [464, 543] on icon "Go to next 50 jobs" at bounding box center [474, 553] width 21 height 21
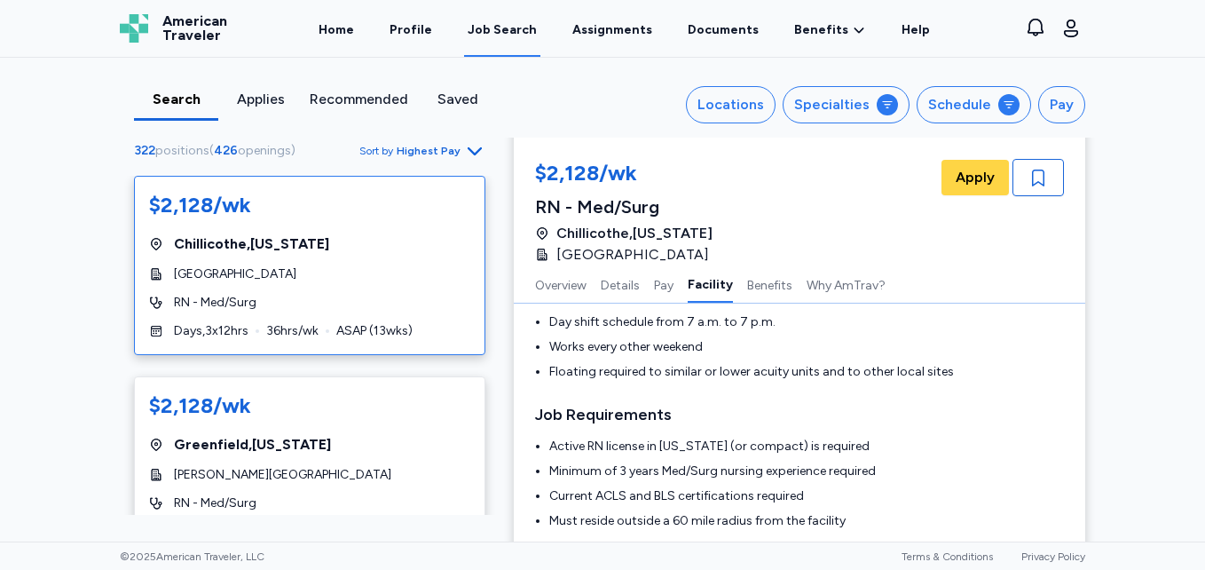
scroll to position [1892, 0]
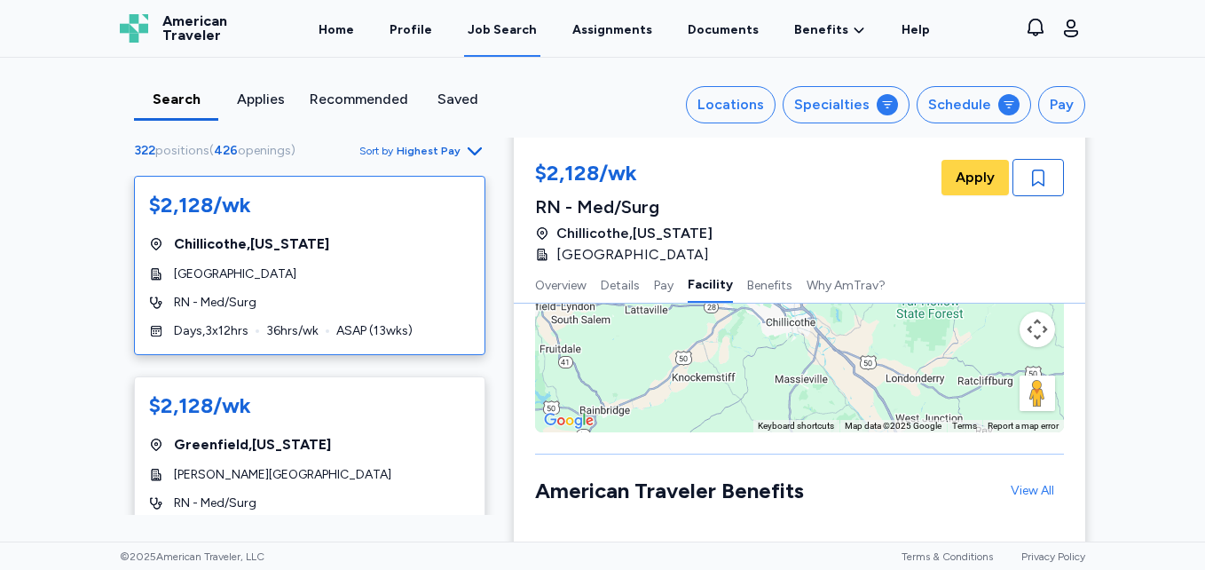
click at [309, 122] on div "Search Applies Recommended Saved Locations Specialties Schedule Pay" at bounding box center [602, 104] width 965 height 37
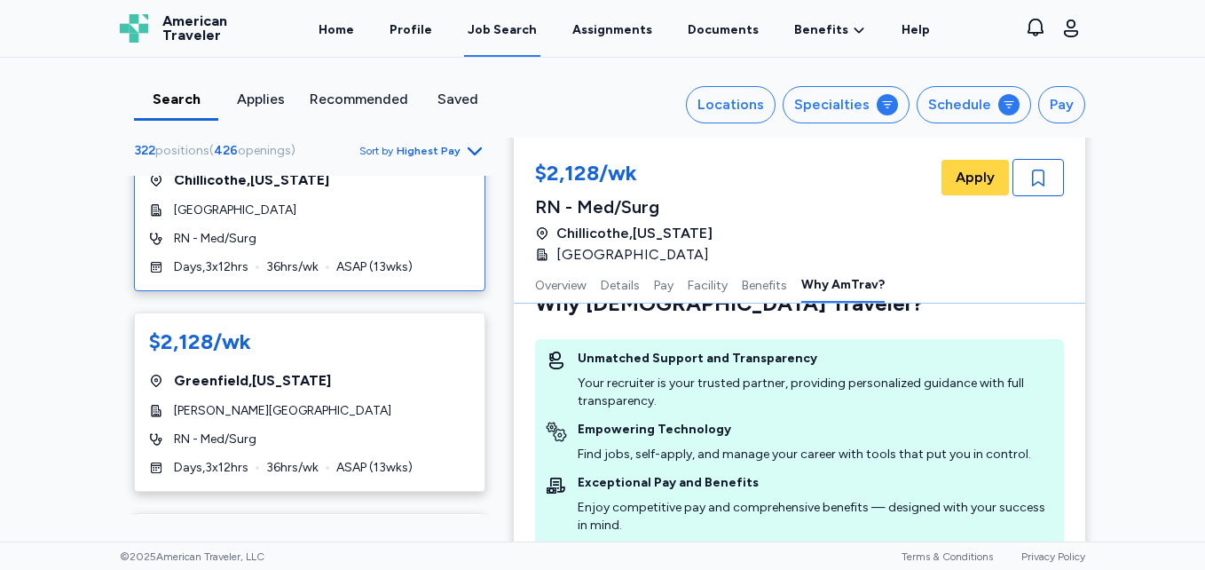
scroll to position [0, 0]
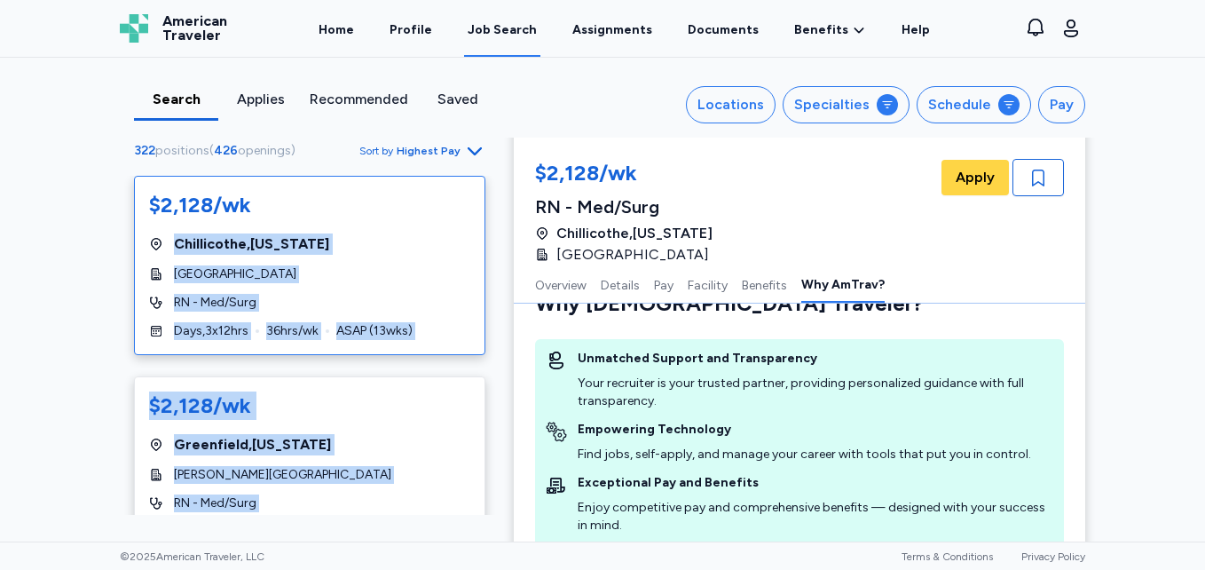
drag, startPoint x: 525, startPoint y: 170, endPoint x: 346, endPoint y: 180, distance: 179.5
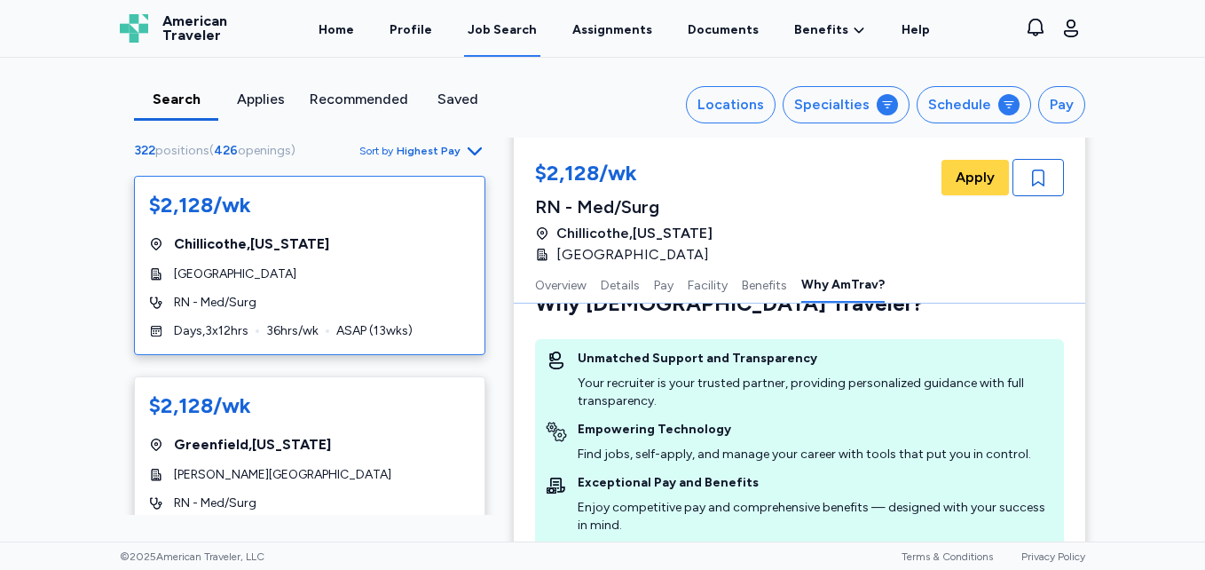
click at [53, 272] on div "Search Applies Recommended Saved Locations Specialties Schedule Pay 322 positio…" at bounding box center [602, 300] width 1205 height 484
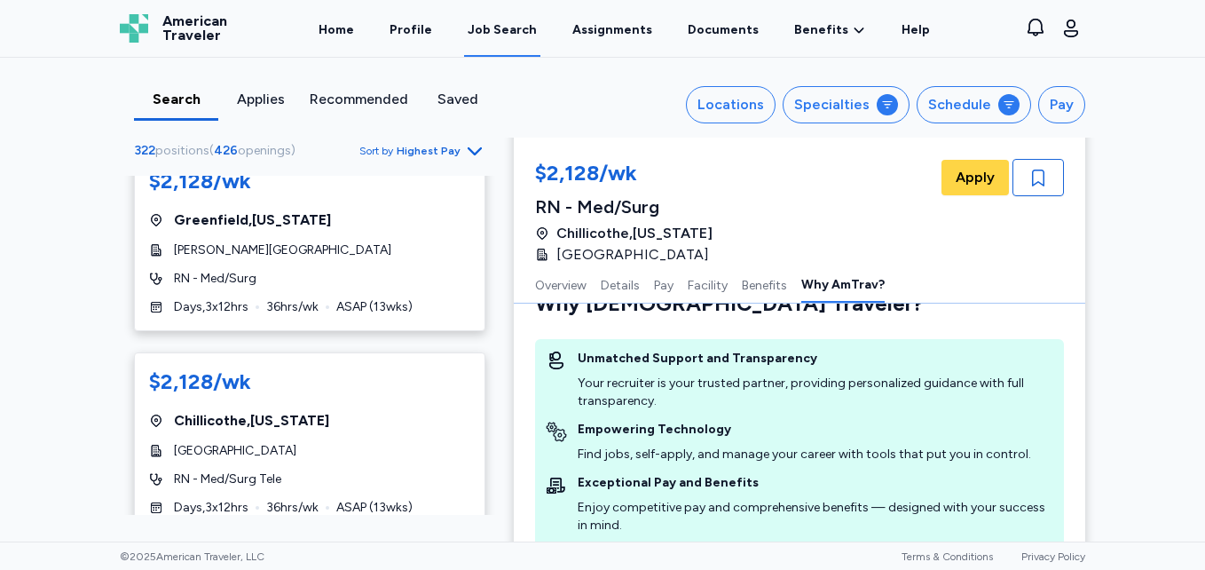
scroll to position [417, 0]
